Goal: Information Seeking & Learning: Learn about a topic

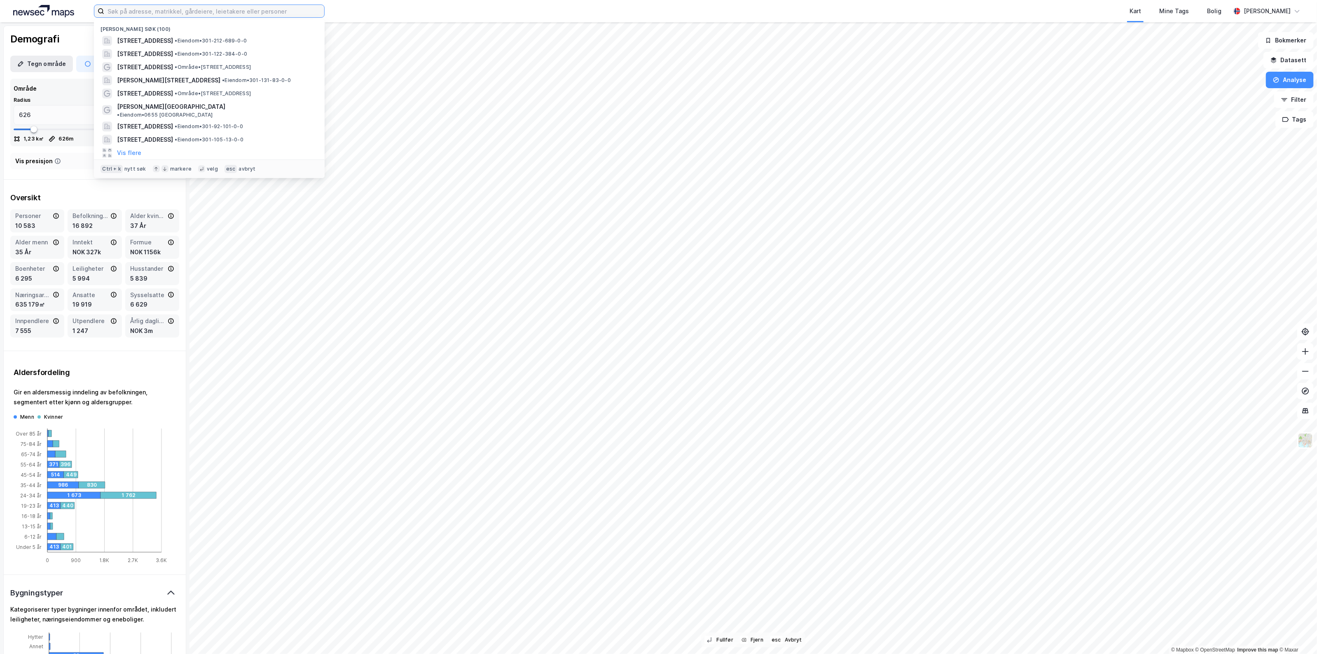
click at [293, 12] on input at bounding box center [214, 11] width 220 height 12
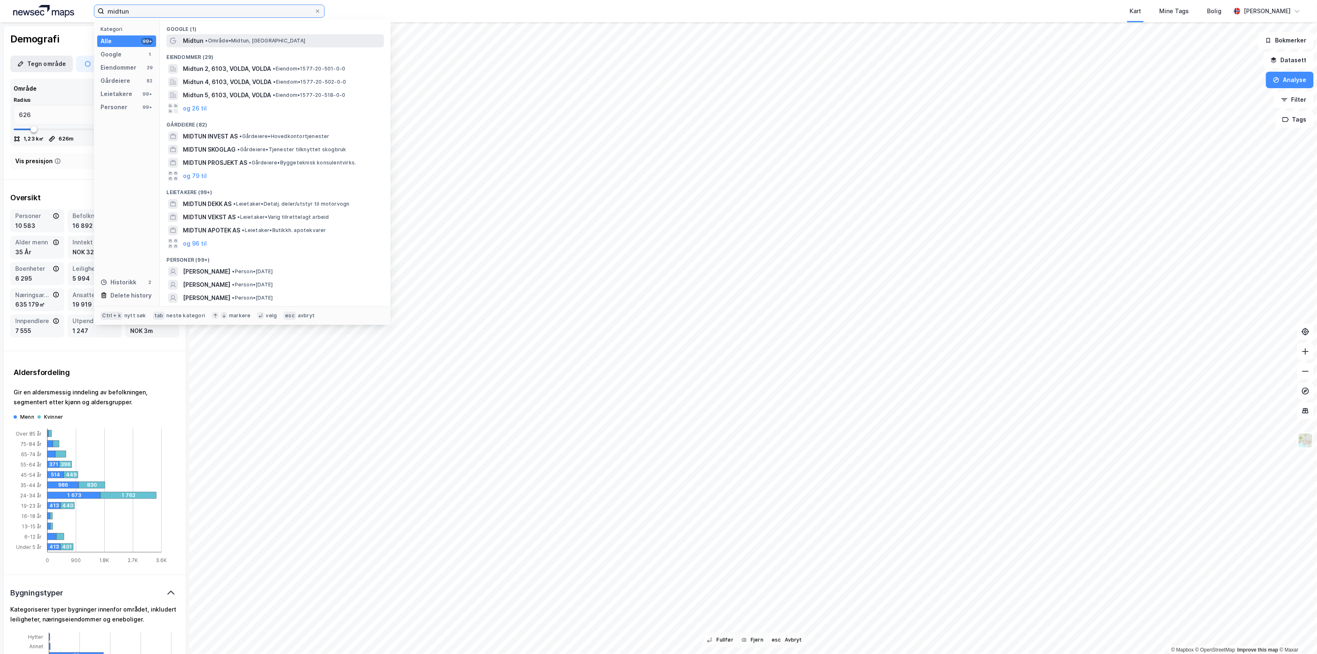
type input "midtun"
click at [280, 40] on span "• Område • Midtun, [GEOGRAPHIC_DATA]" at bounding box center [255, 40] width 100 height 7
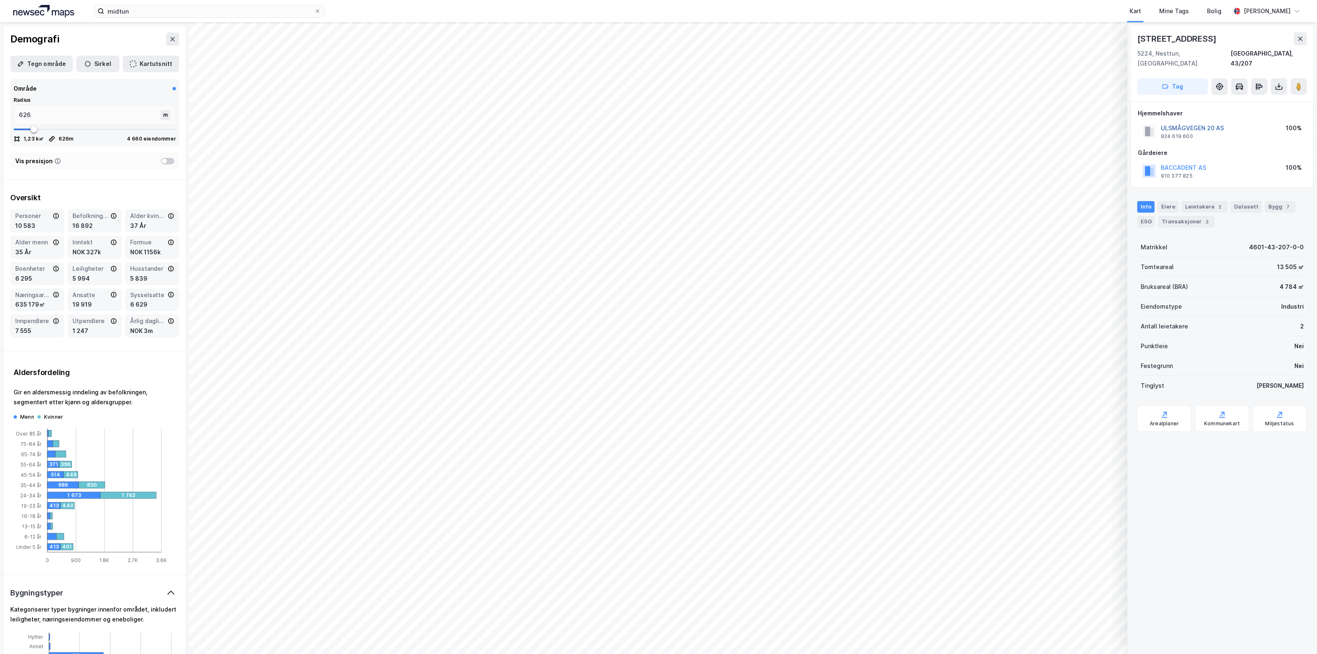
click at [0, 0] on button "ULSMÅGVEGEN 20 AS" at bounding box center [0, 0] width 0 height 0
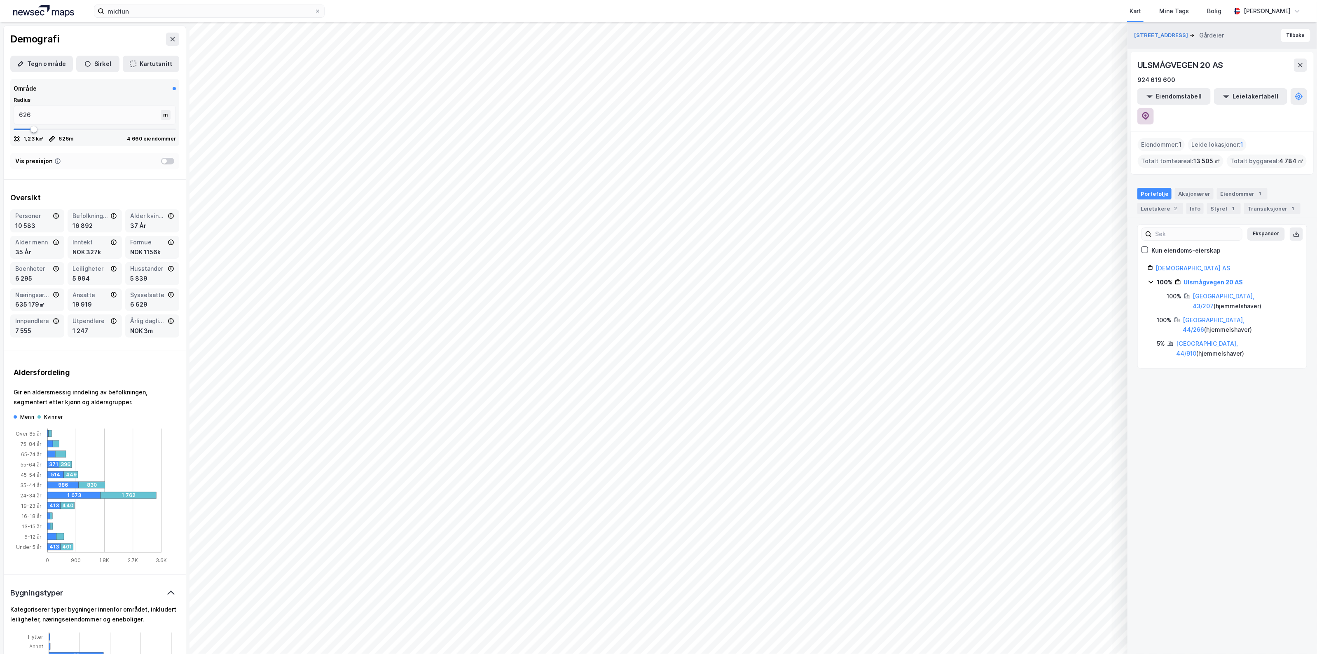
click at [1154, 108] on button at bounding box center [1146, 116] width 16 height 16
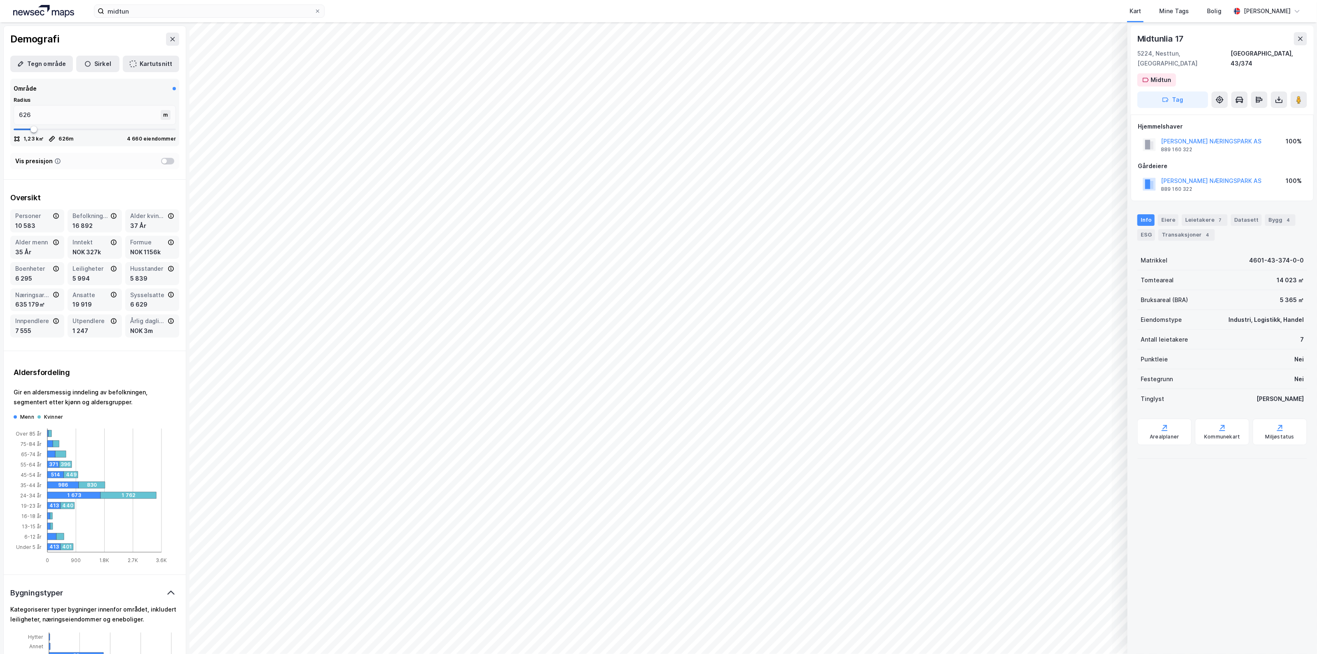
click at [1305, 40] on button at bounding box center [1300, 38] width 13 height 13
